Goal: Information Seeking & Learning: Learn about a topic

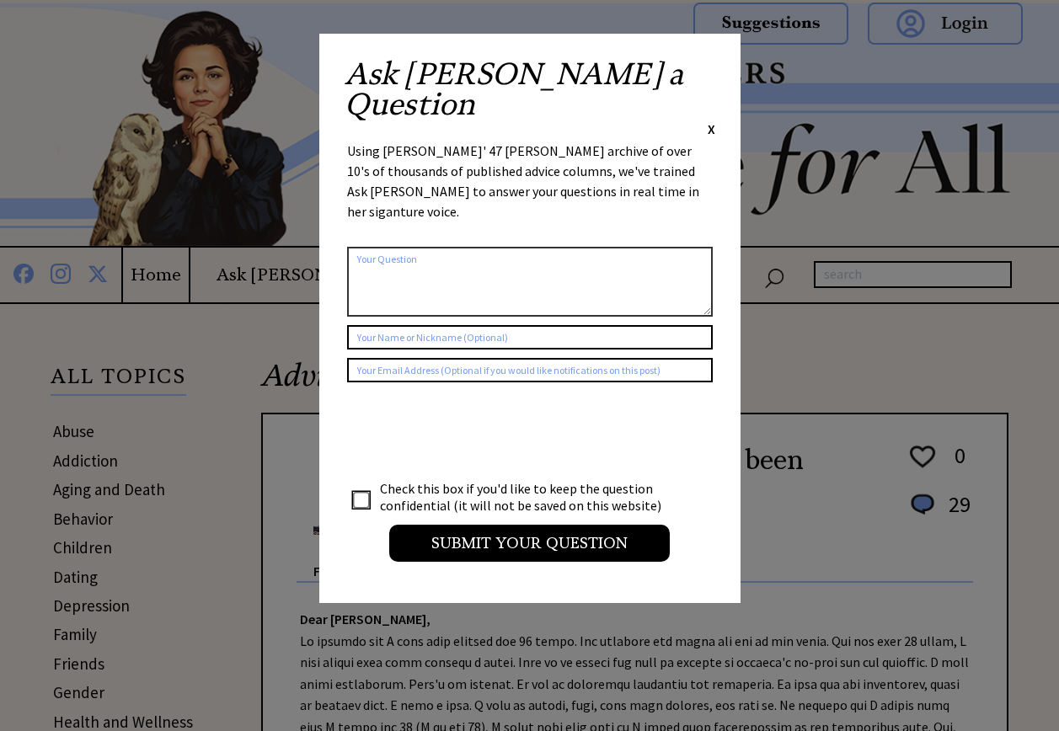
click at [708, 120] on span "X" at bounding box center [712, 128] width 8 height 17
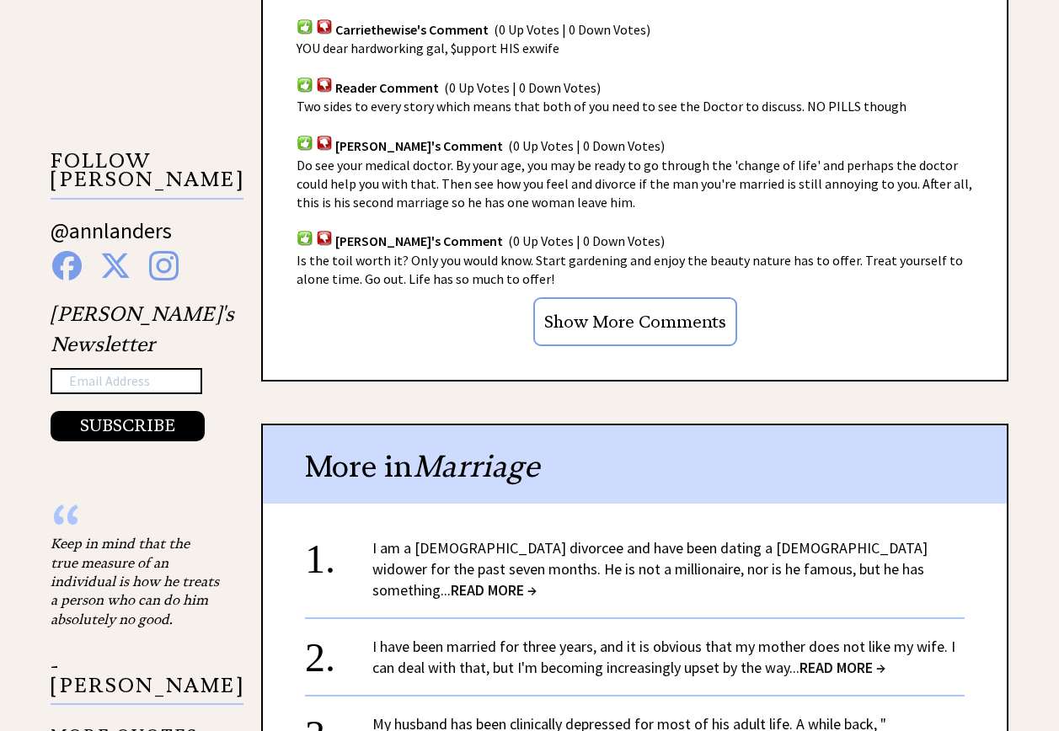
scroll to position [1432, 0]
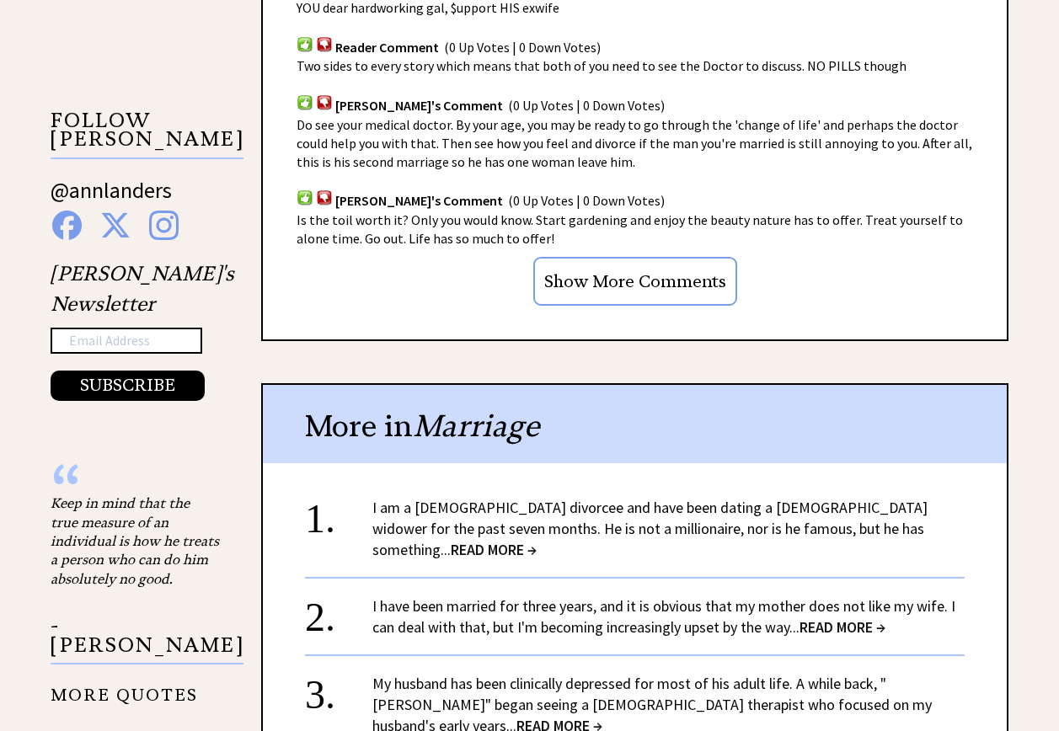
click at [537, 540] on span "READ MORE →" at bounding box center [494, 549] width 86 height 19
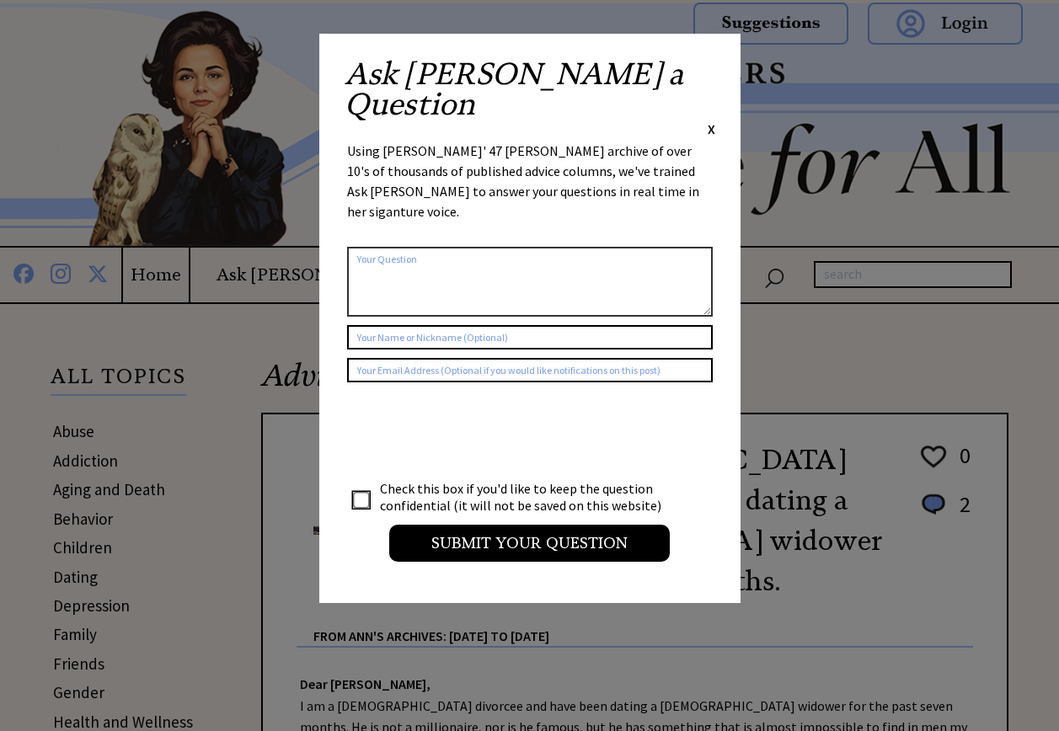
click at [709, 120] on span "X" at bounding box center [712, 128] width 8 height 17
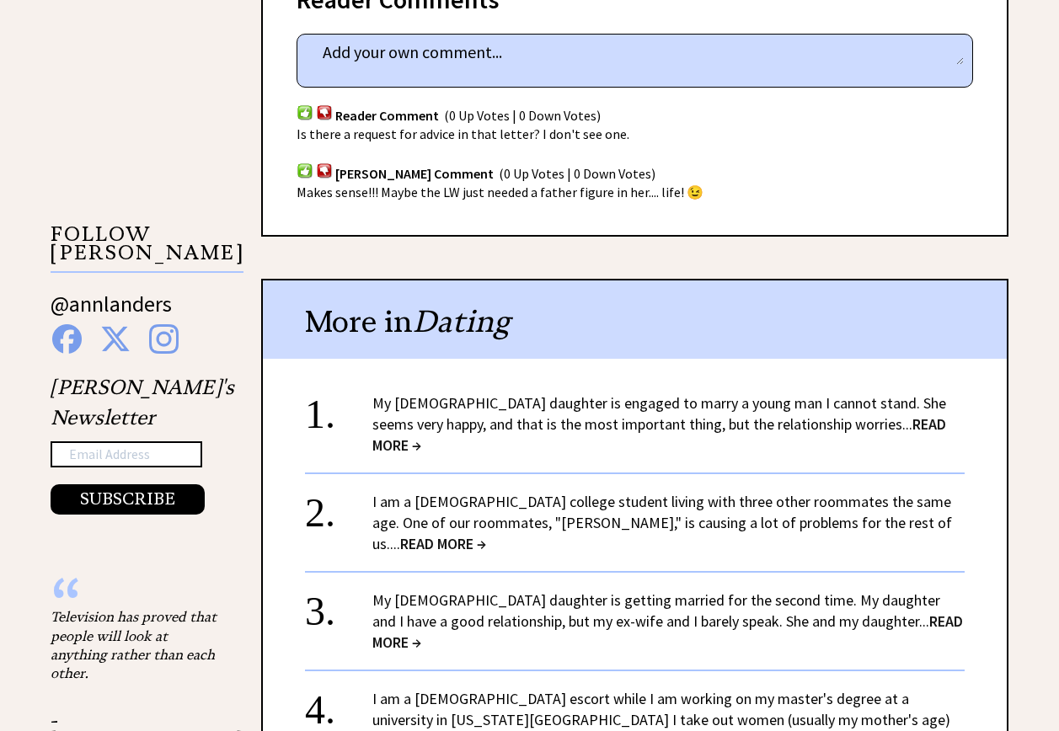
scroll to position [1348, 0]
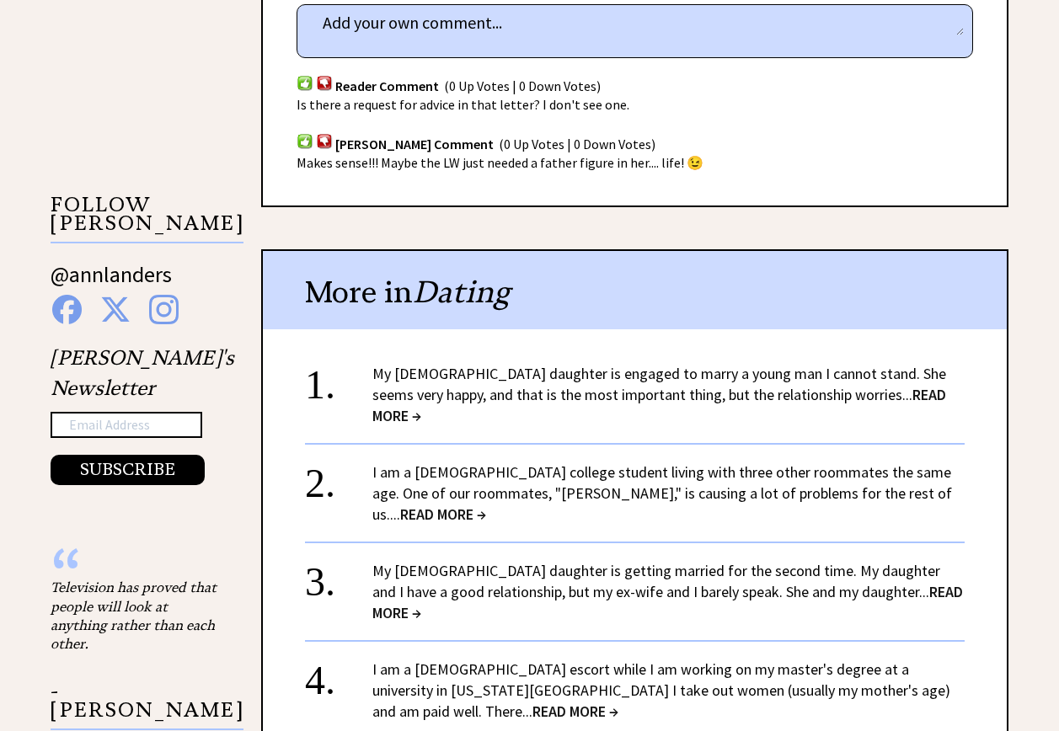
click at [885, 391] on span "READ MORE →" at bounding box center [659, 405] width 574 height 40
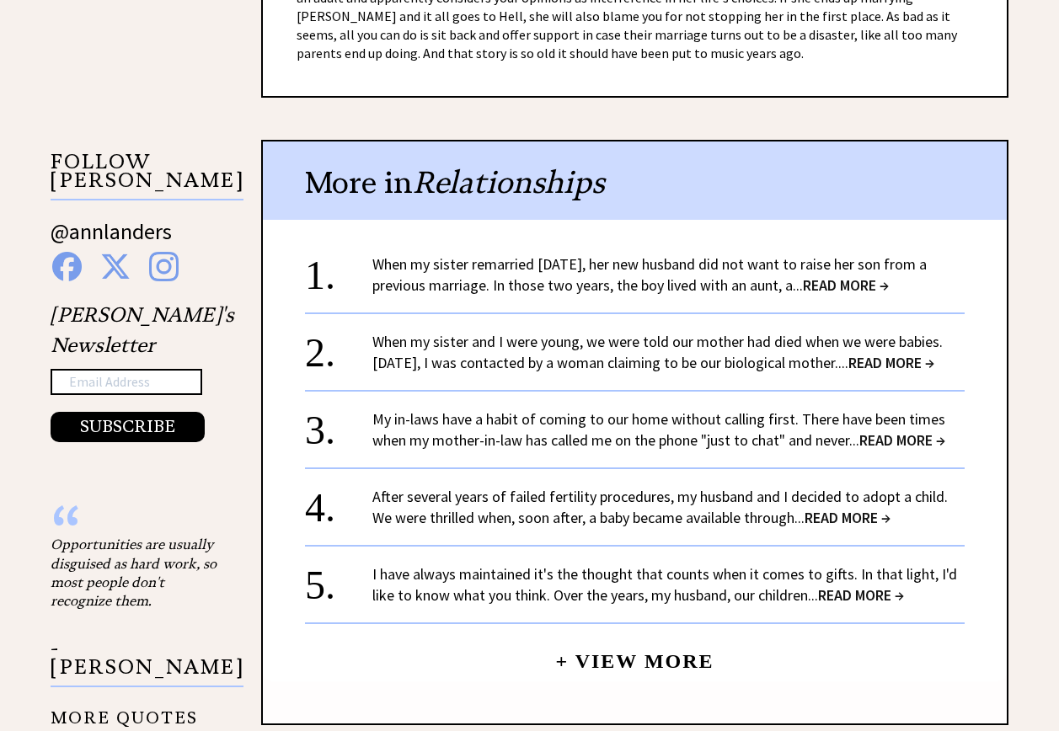
scroll to position [1600, 0]
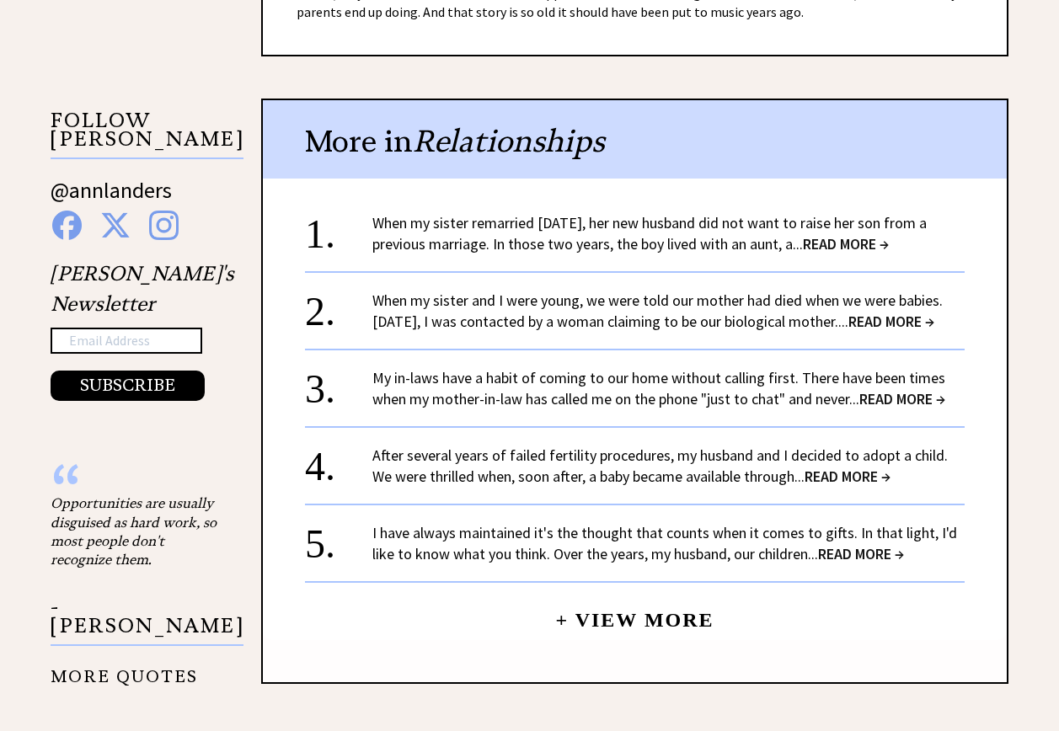
click at [623, 213] on link "When my sister remarried [DATE], her new husband did not want to raise her son …" at bounding box center [649, 233] width 554 height 40
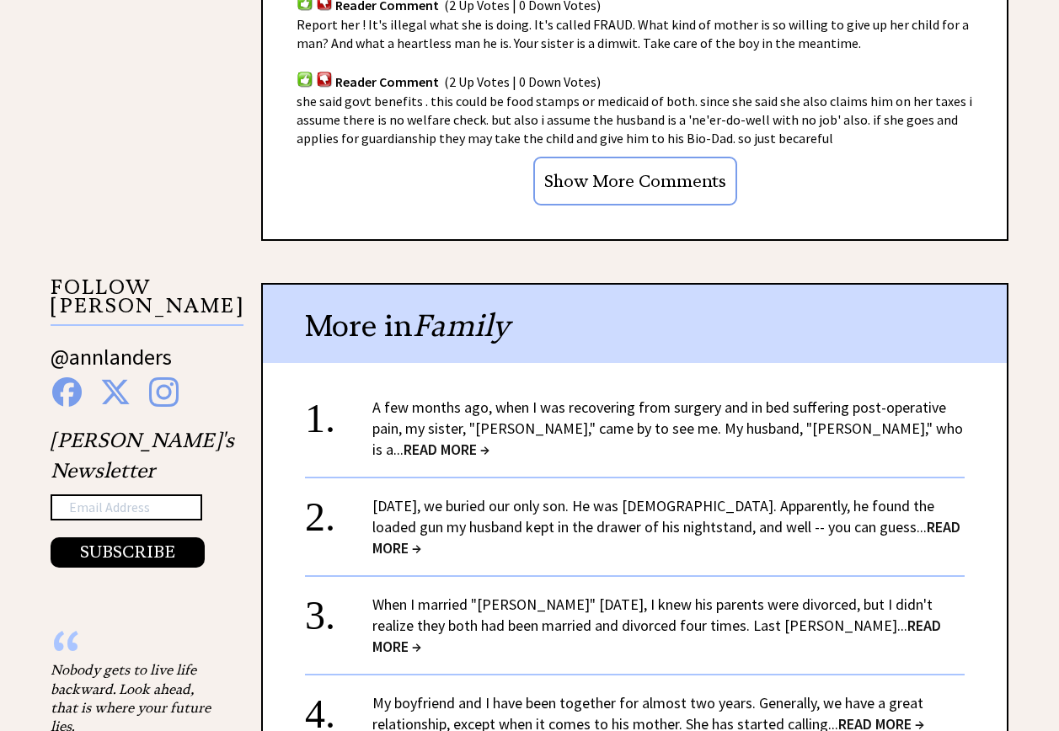
scroll to position [1600, 0]
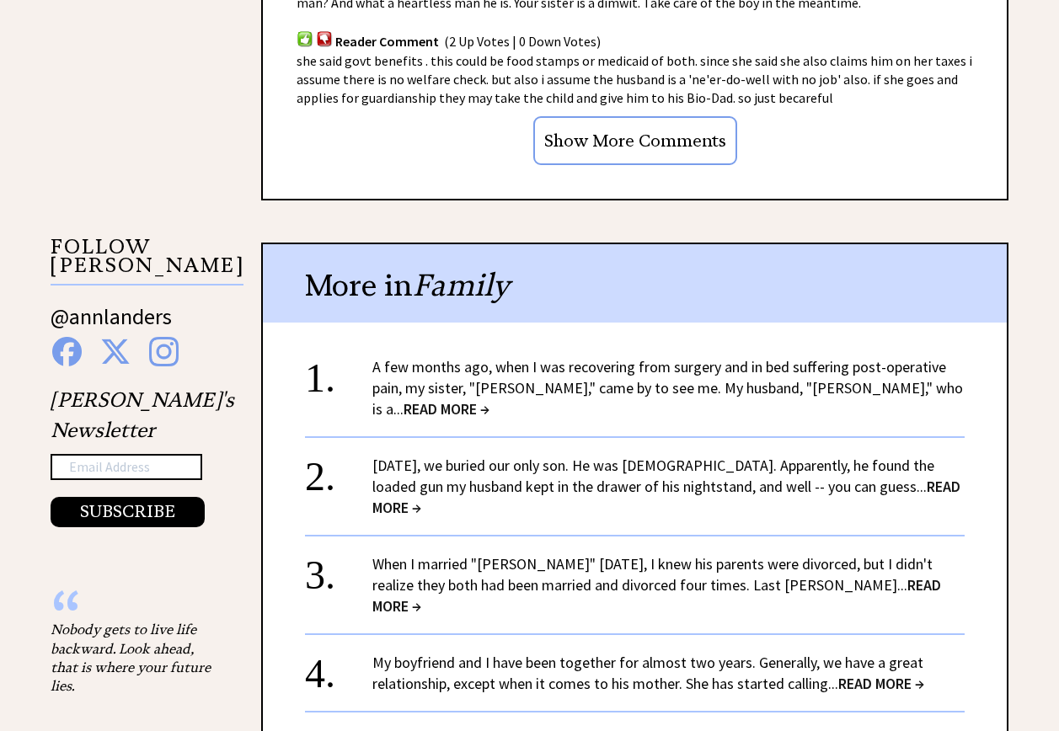
click at [489, 399] on span "READ MORE →" at bounding box center [446, 408] width 86 height 19
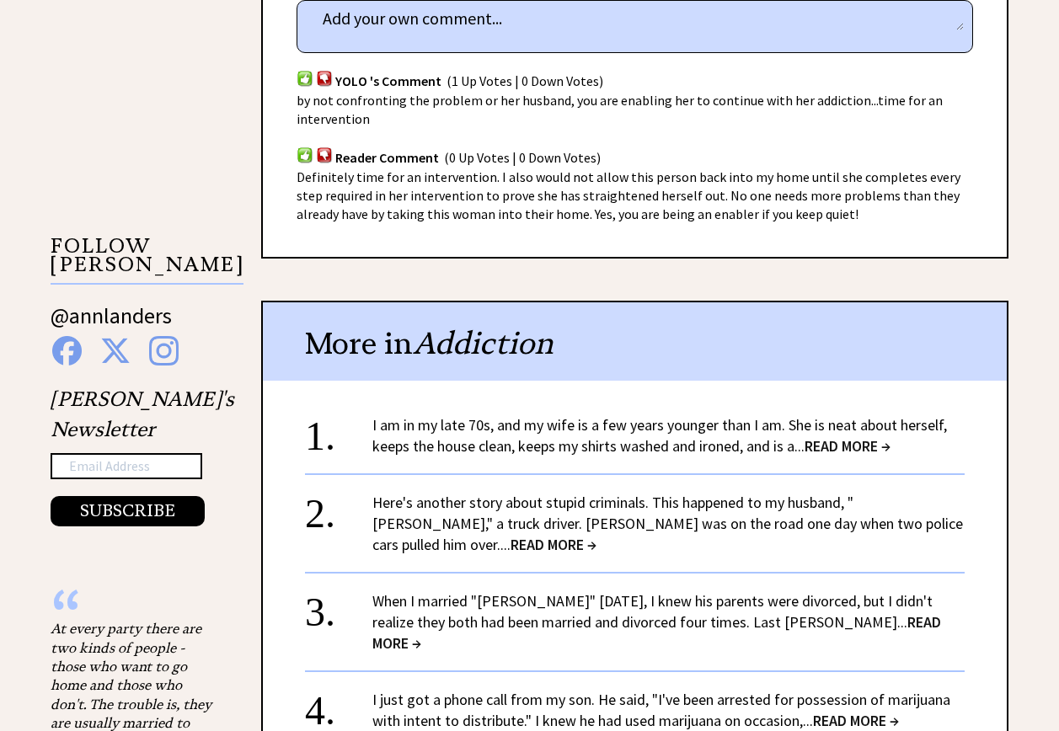
scroll to position [1348, 0]
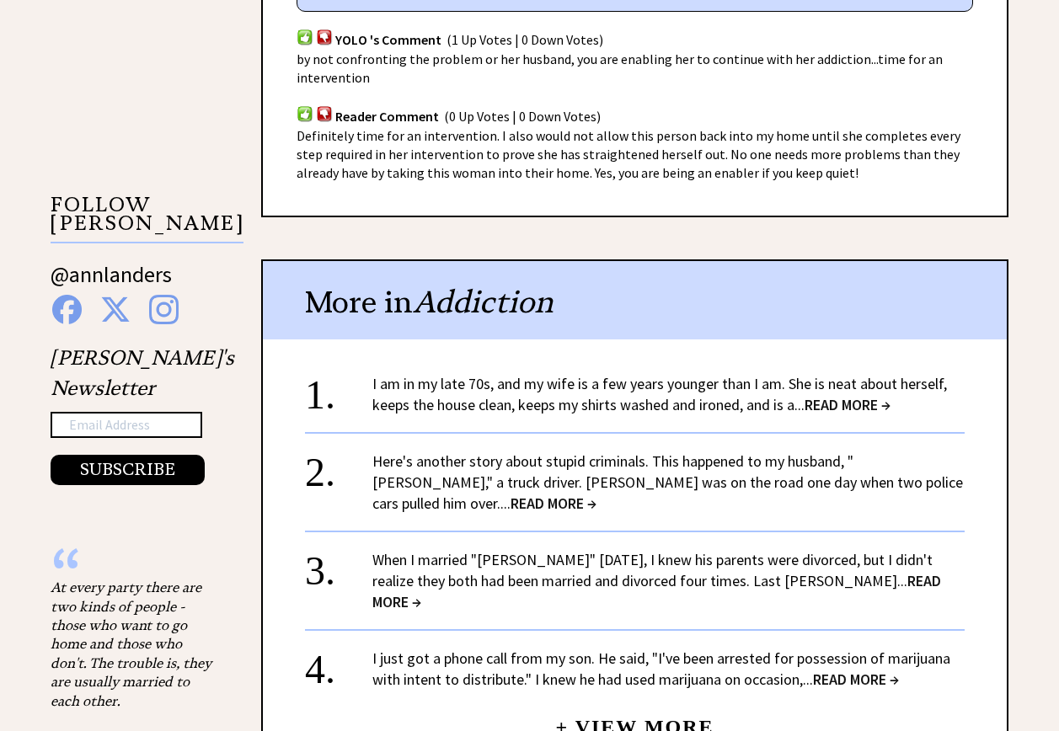
click at [596, 494] on span "READ MORE →" at bounding box center [553, 503] width 86 height 19
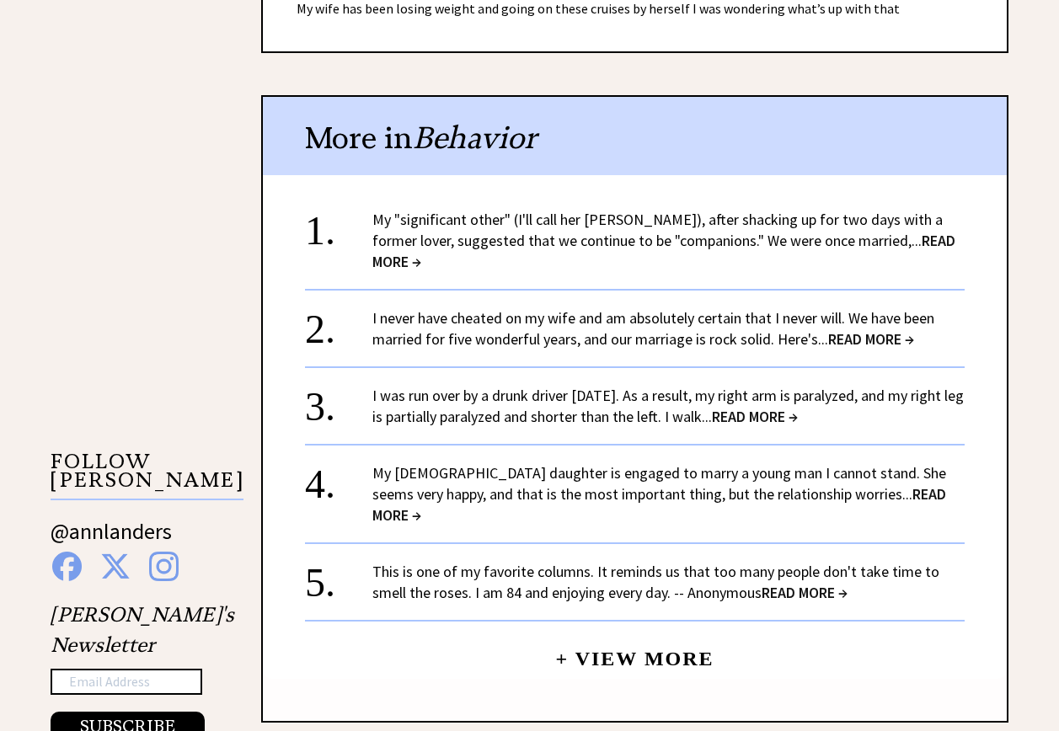
scroll to position [1181, 0]
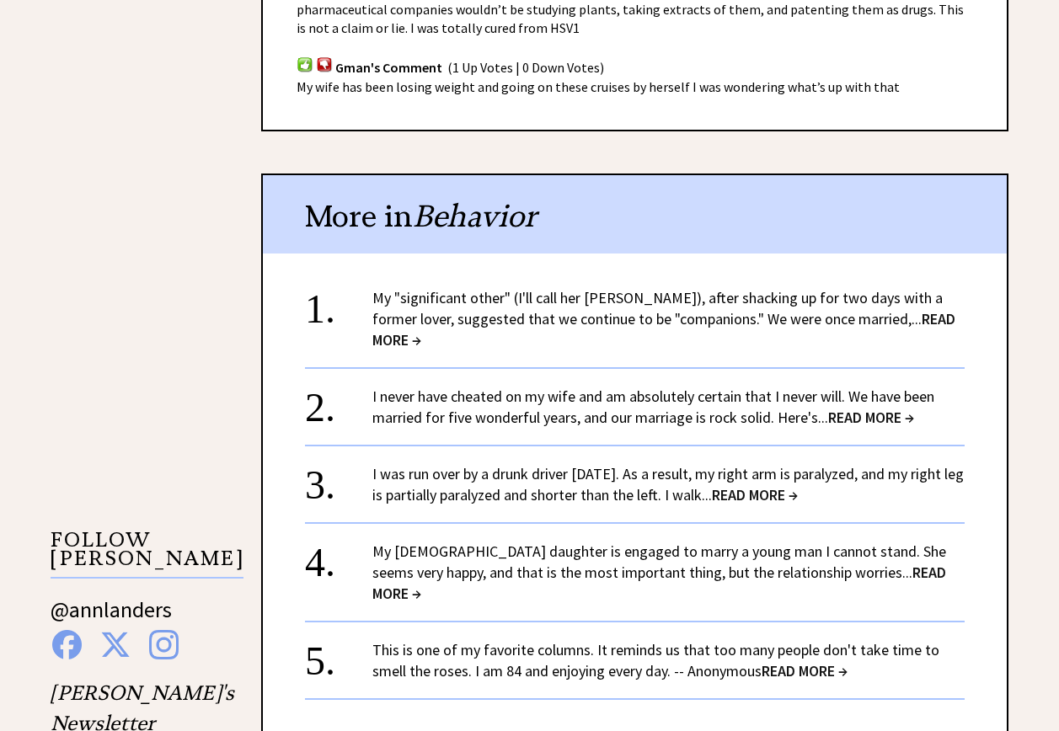
click at [621, 288] on link "My "significant other" (I'll call her [PERSON_NAME]), after shacking up for two…" at bounding box center [663, 318] width 583 height 61
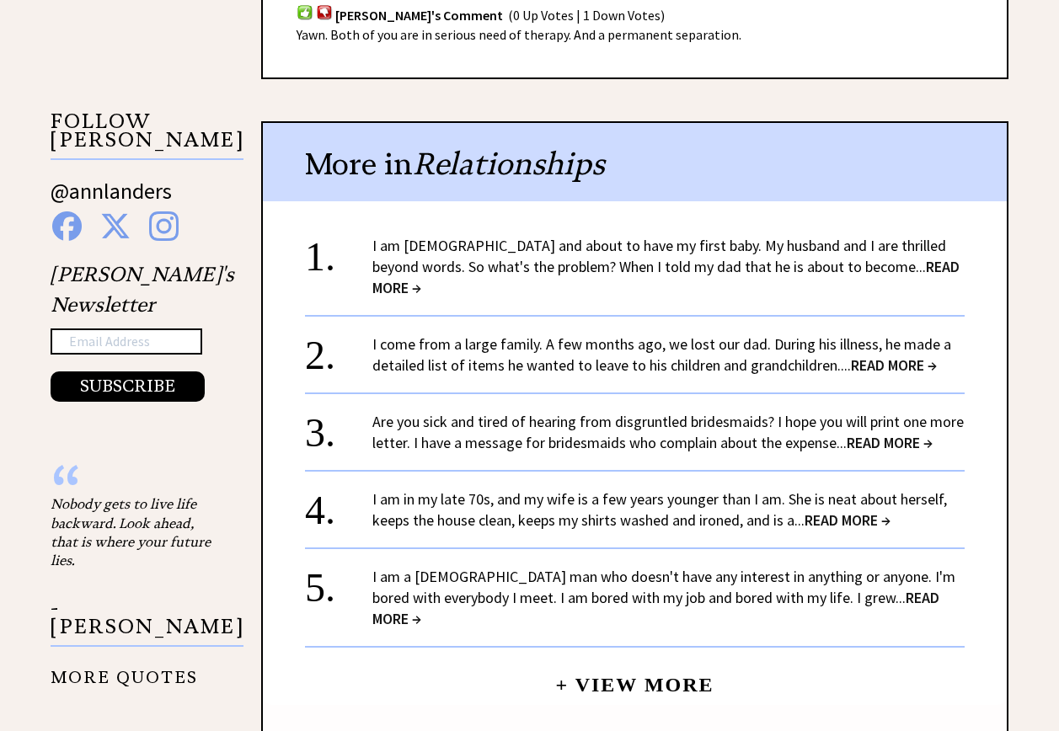
scroll to position [1600, 0]
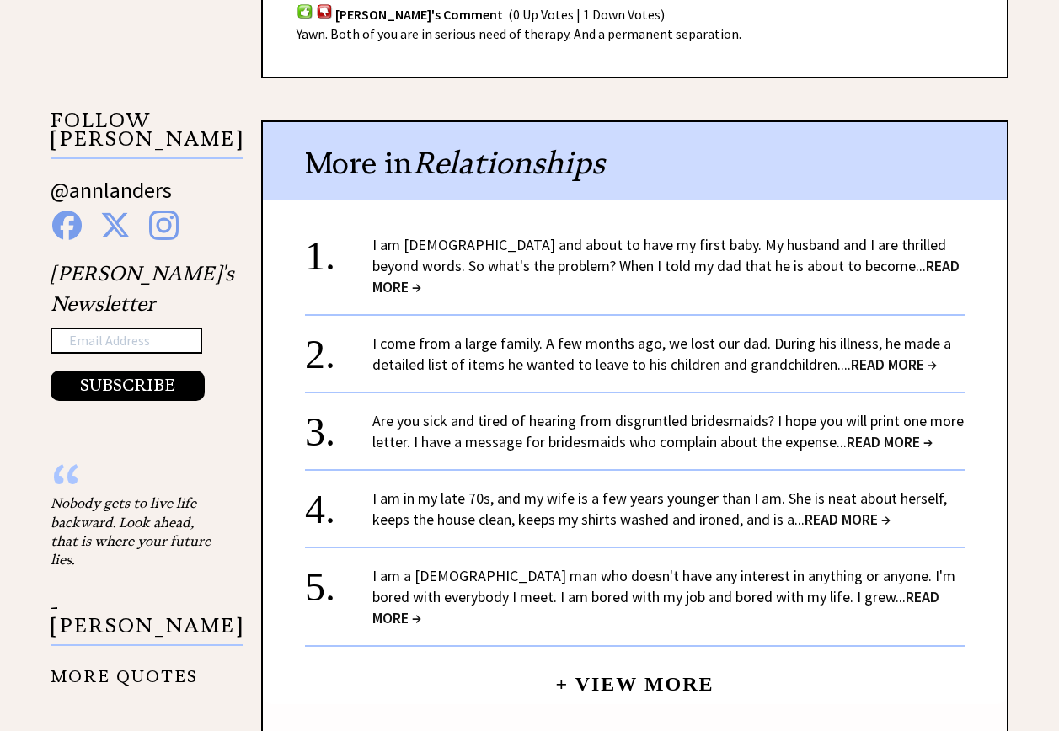
click at [670, 266] on link "I am 34 years old and about to have my first baby. My husband and I are thrille…" at bounding box center [665, 265] width 587 height 61
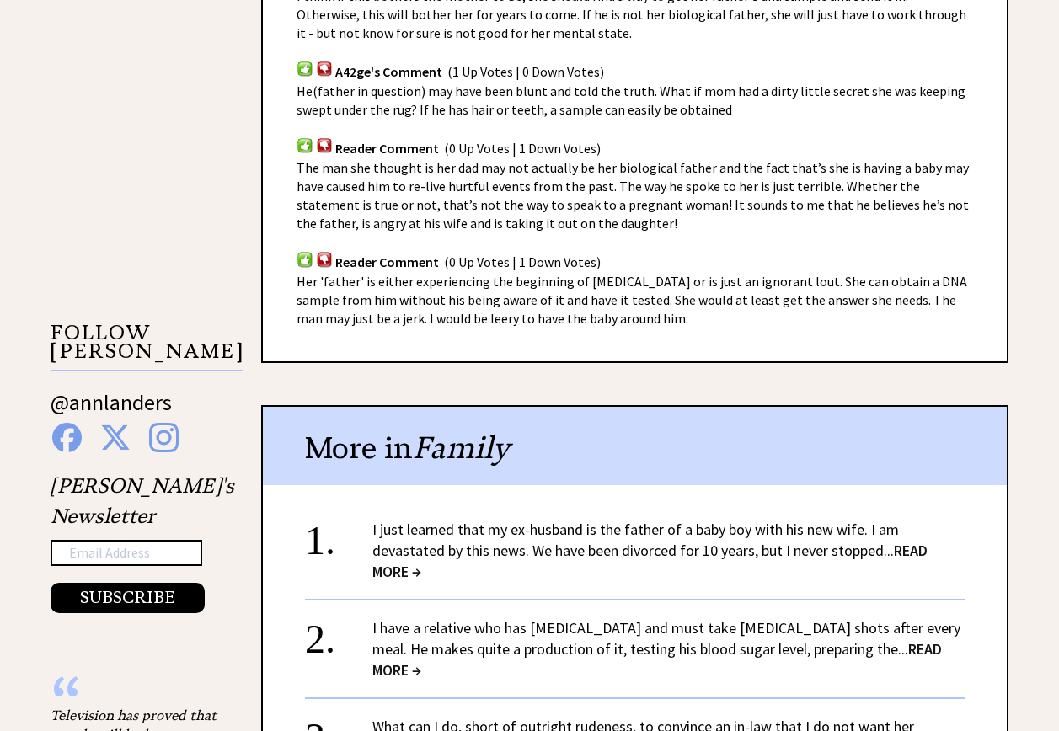
scroll to position [1263, 0]
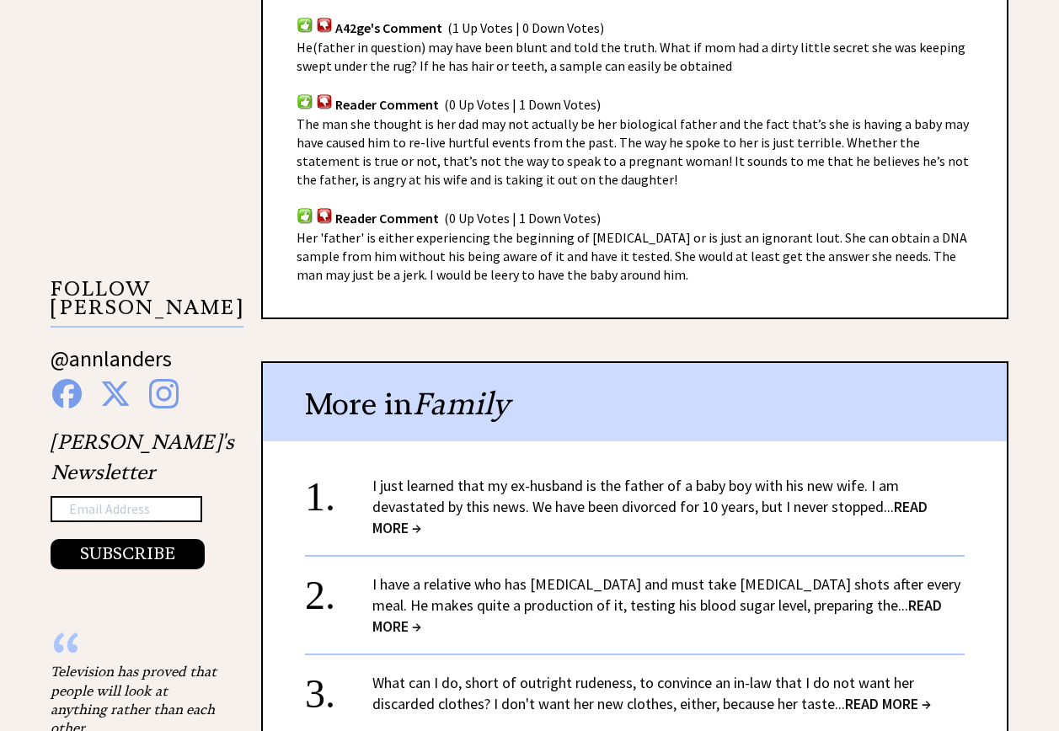
click at [701, 581] on link "I have a relative who has diabetes and must take insulin shots after every meal…" at bounding box center [666, 604] width 588 height 61
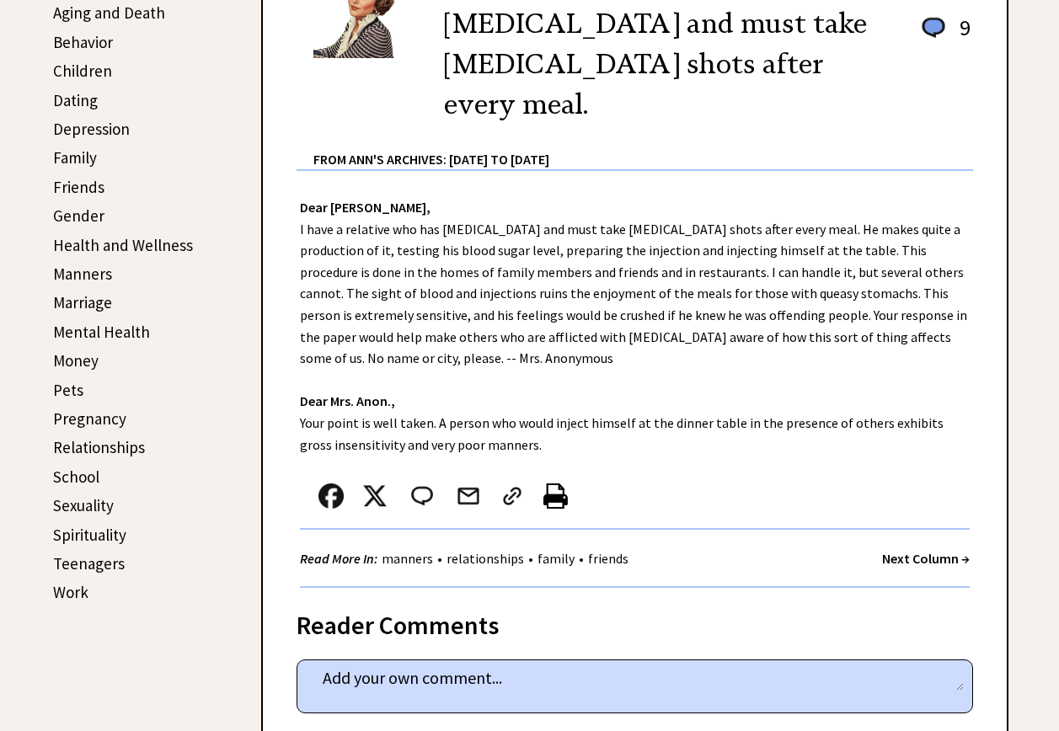
scroll to position [505, 0]
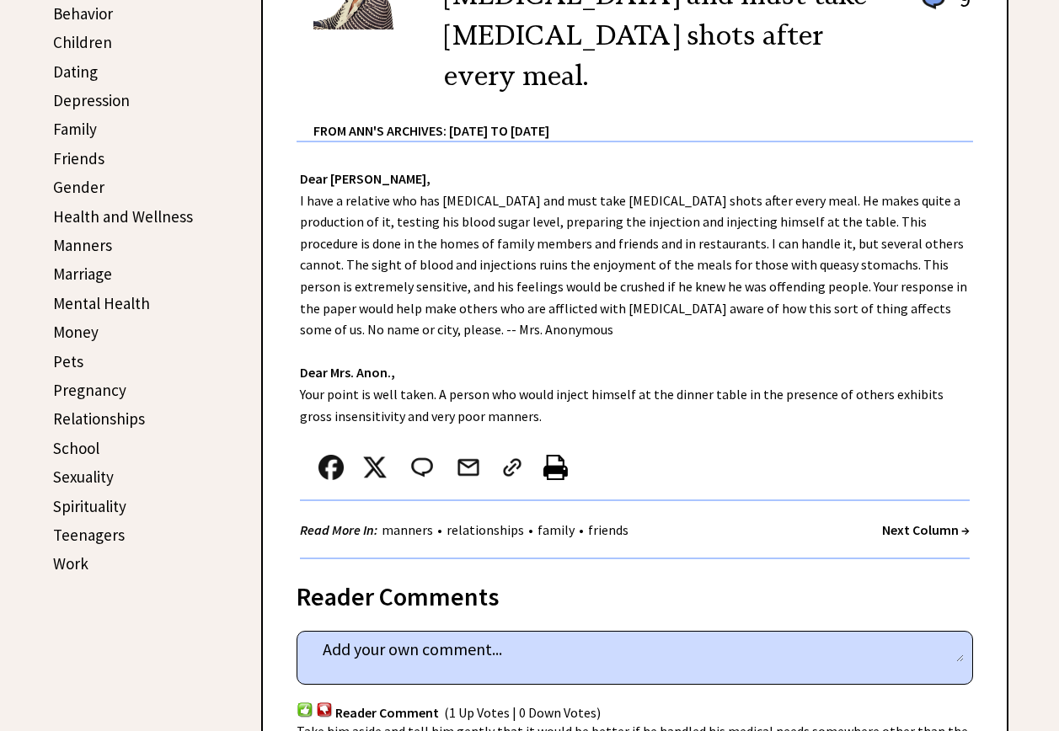
click at [88, 333] on link "Money" at bounding box center [75, 332] width 45 height 20
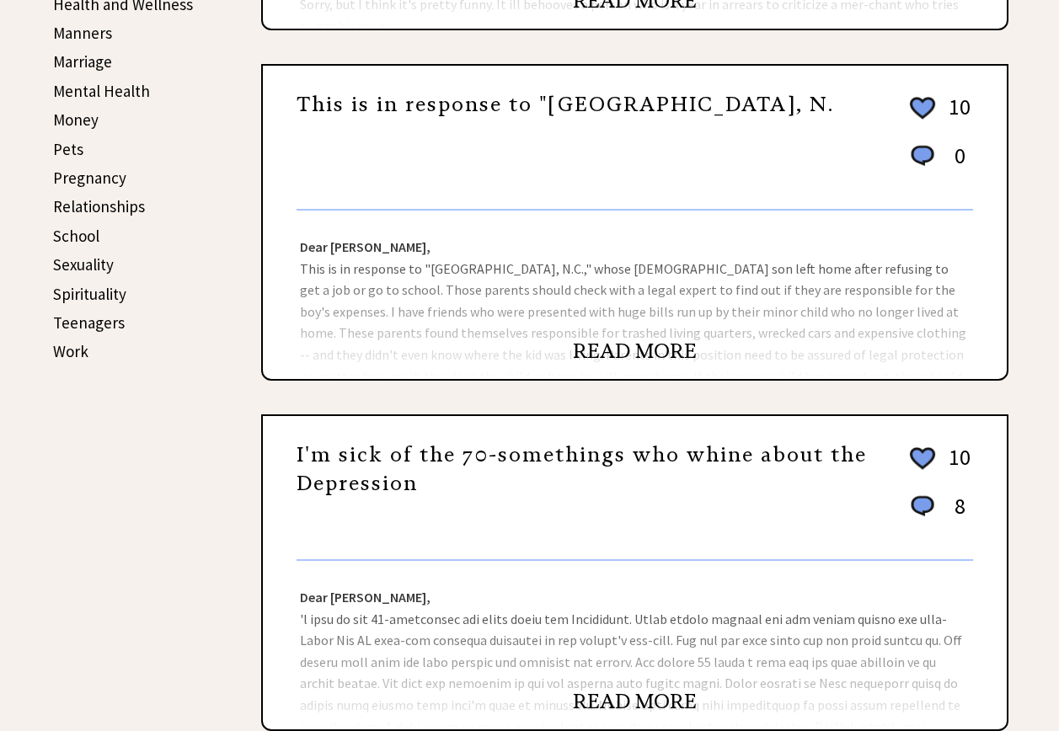
scroll to position [758, 0]
